Goal: Find specific page/section: Find specific page/section

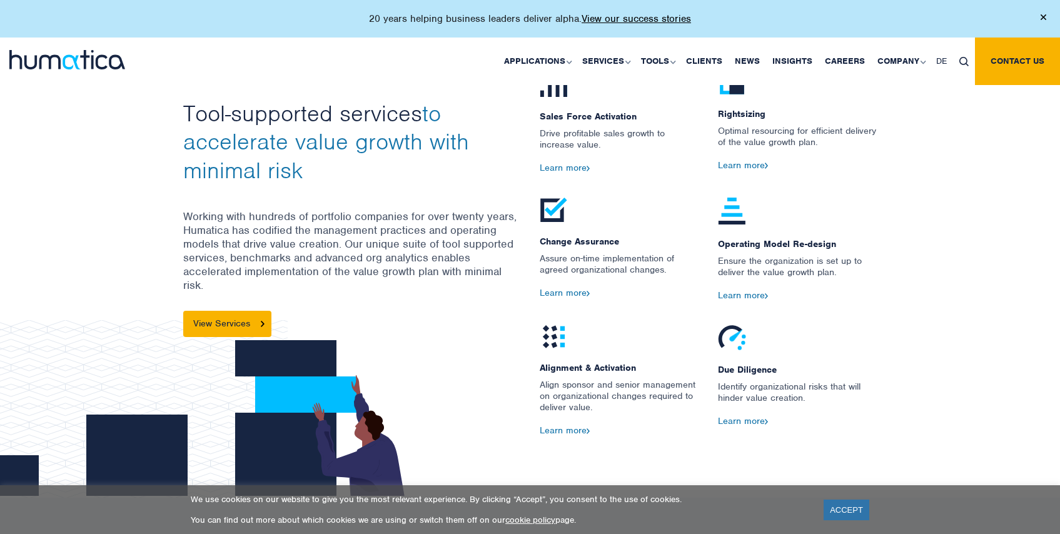
scroll to position [928, 0]
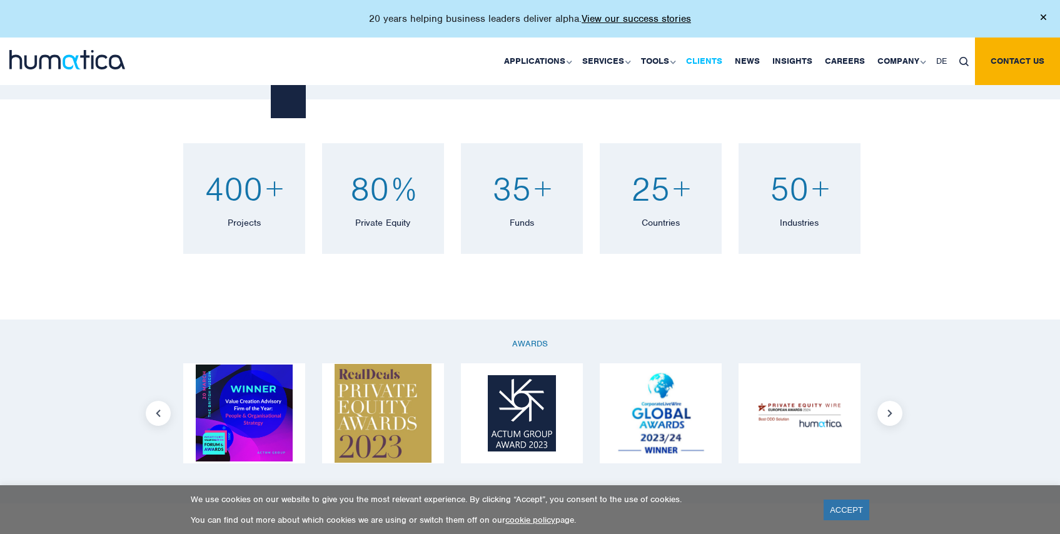
click at [722, 63] on link "Clients" at bounding box center [704, 62] width 49 height 48
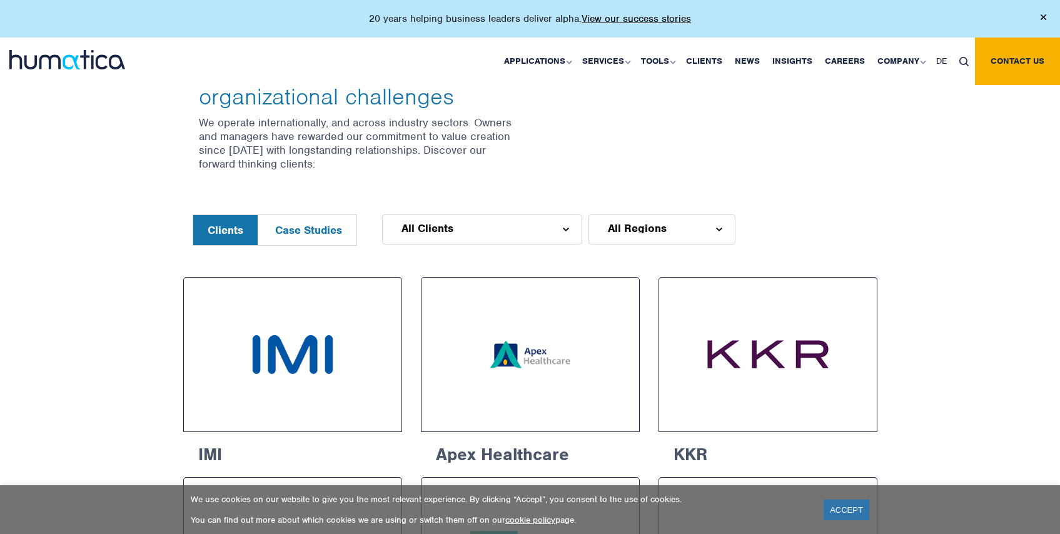
scroll to position [406, 0]
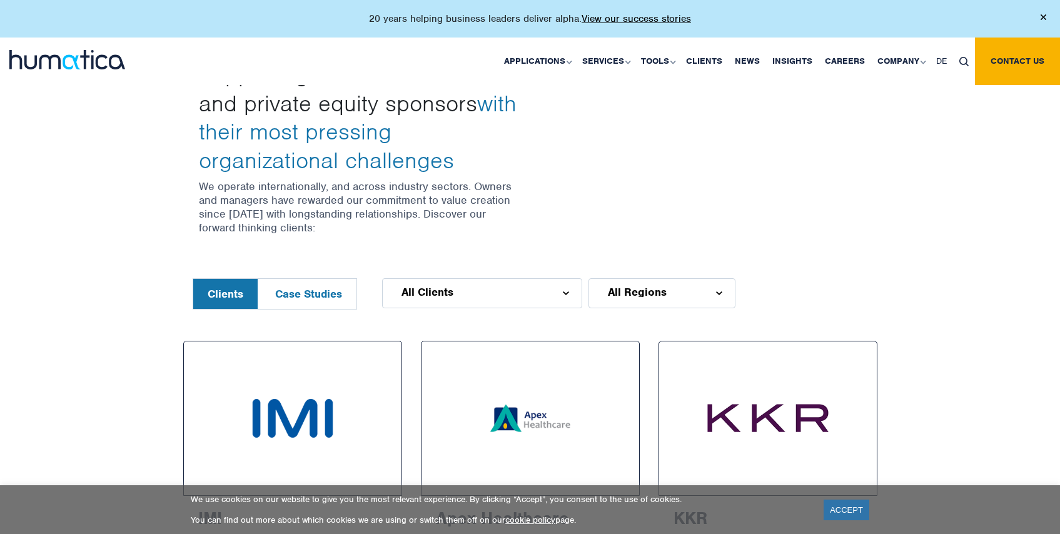
click at [517, 301] on div "All Clients" at bounding box center [482, 293] width 200 height 30
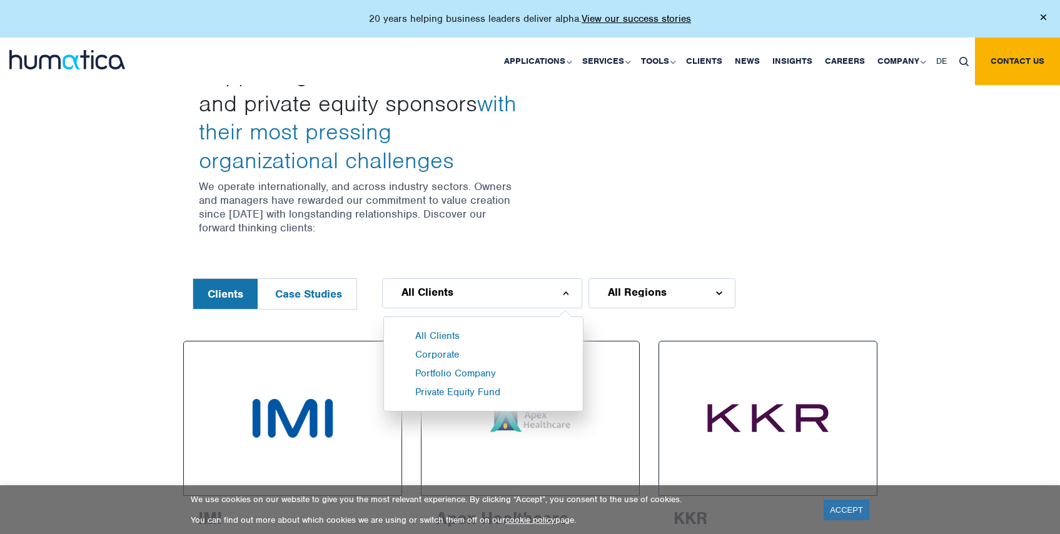
click at [633, 298] on div "All Regions" at bounding box center [661, 293] width 147 height 30
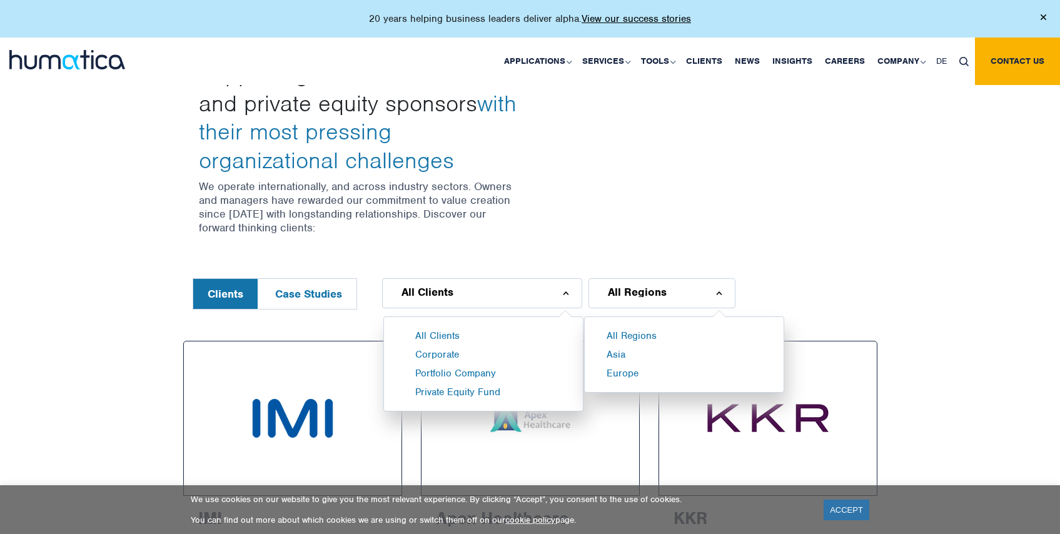
click at [443, 263] on div "Supporting business leaders and private equity sponsors with their most pressin…" at bounding box center [530, 135] width 713 height 286
click at [310, 286] on button "Case Studies" at bounding box center [309, 294] width 96 height 30
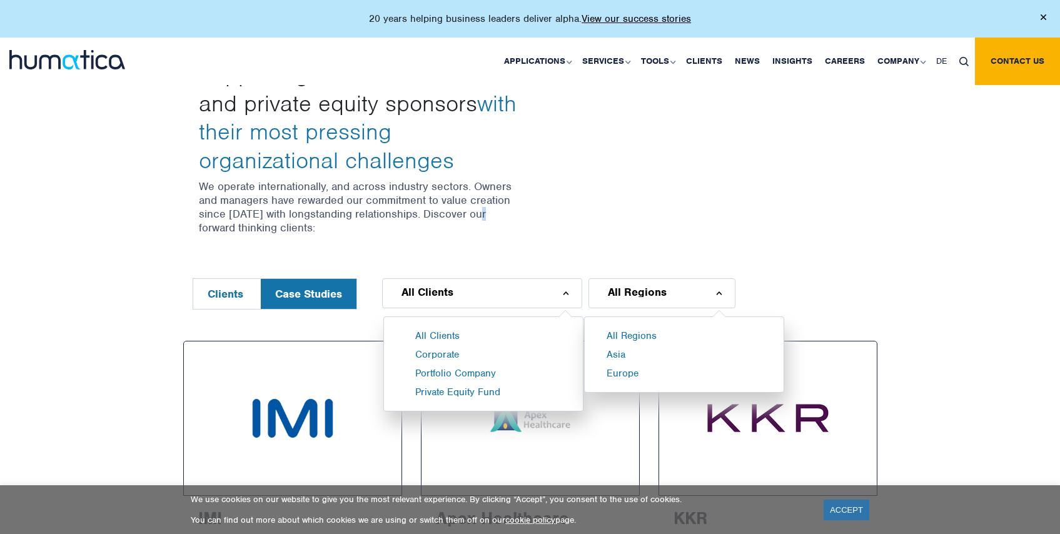
click at [480, 216] on p "We operate internationally, and across industry sectors. Owners and managers ha…" at bounding box center [360, 206] width 322 height 55
